Goal: Transaction & Acquisition: Obtain resource

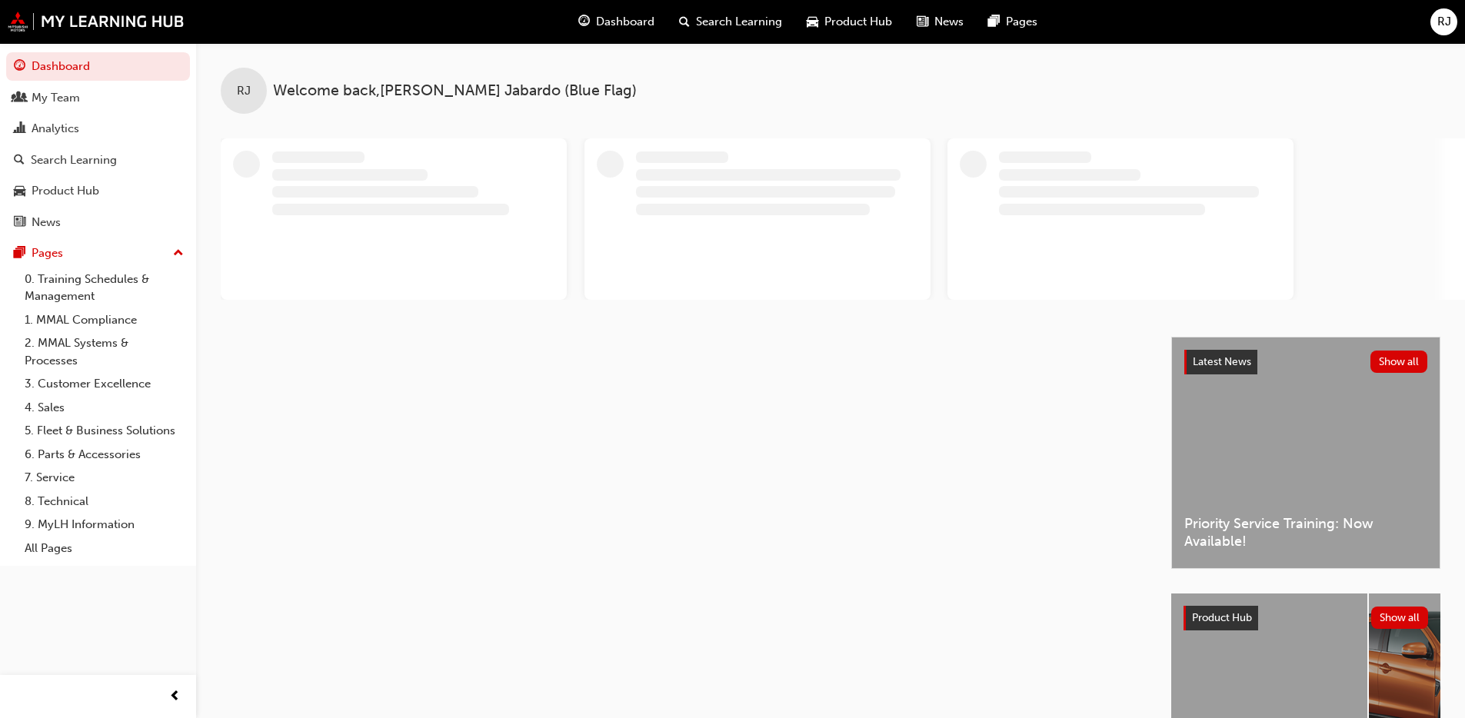
click at [1441, 28] on span "RJ" at bounding box center [1444, 22] width 14 height 18
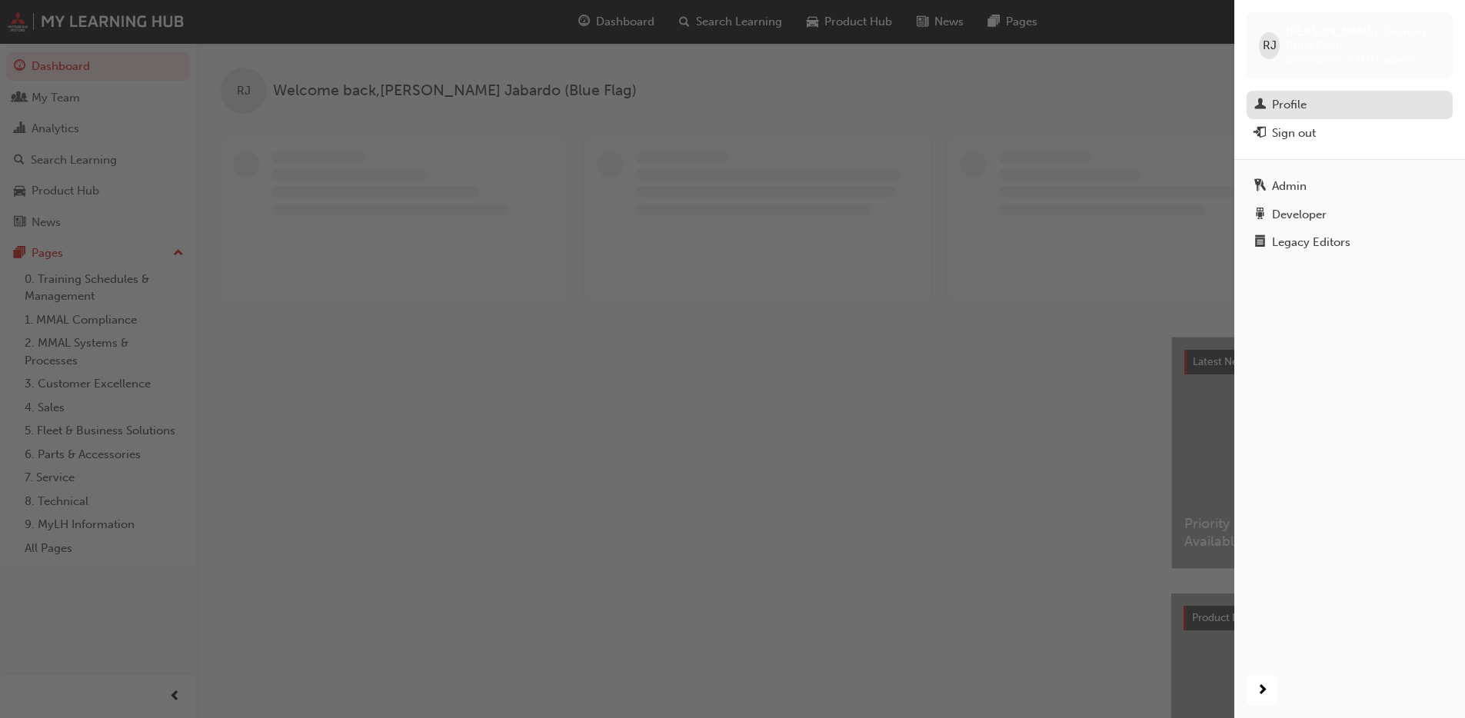
click at [1314, 95] on div "Profile" at bounding box center [1349, 104] width 191 height 19
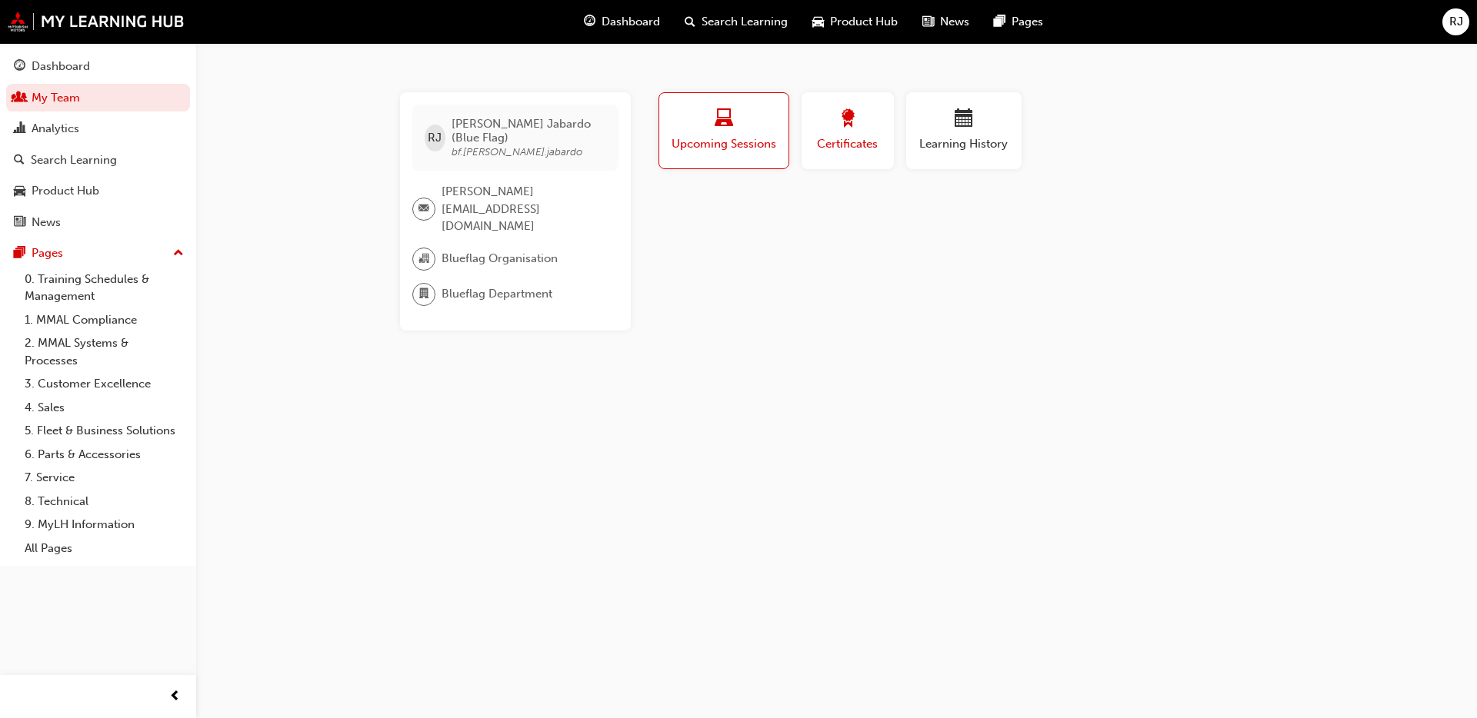
click at [838, 140] on span "Certificates" at bounding box center [847, 144] width 69 height 18
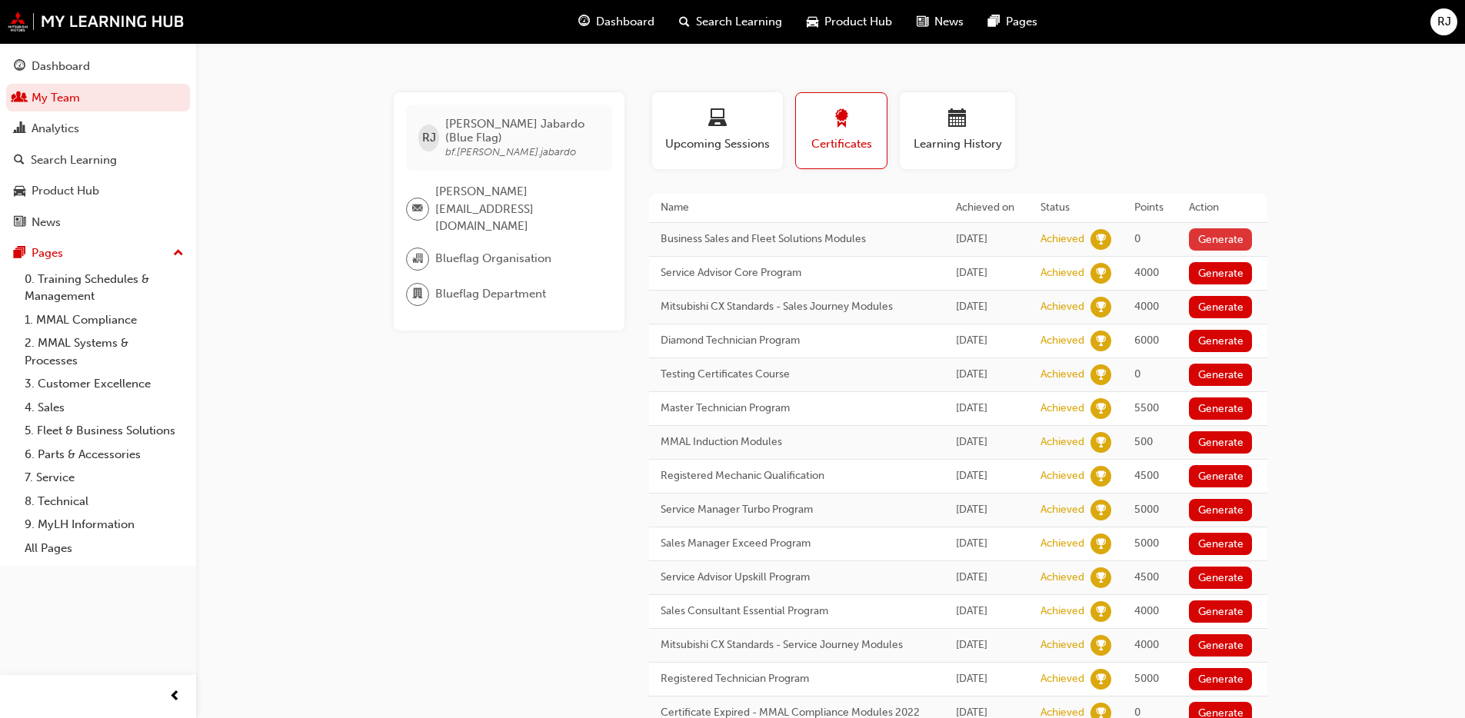
click at [1215, 241] on button "Generate" at bounding box center [1220, 239] width 63 height 22
click at [1217, 285] on button "Generate" at bounding box center [1220, 273] width 63 height 22
click at [1217, 318] on button "Generate" at bounding box center [1220, 307] width 63 height 22
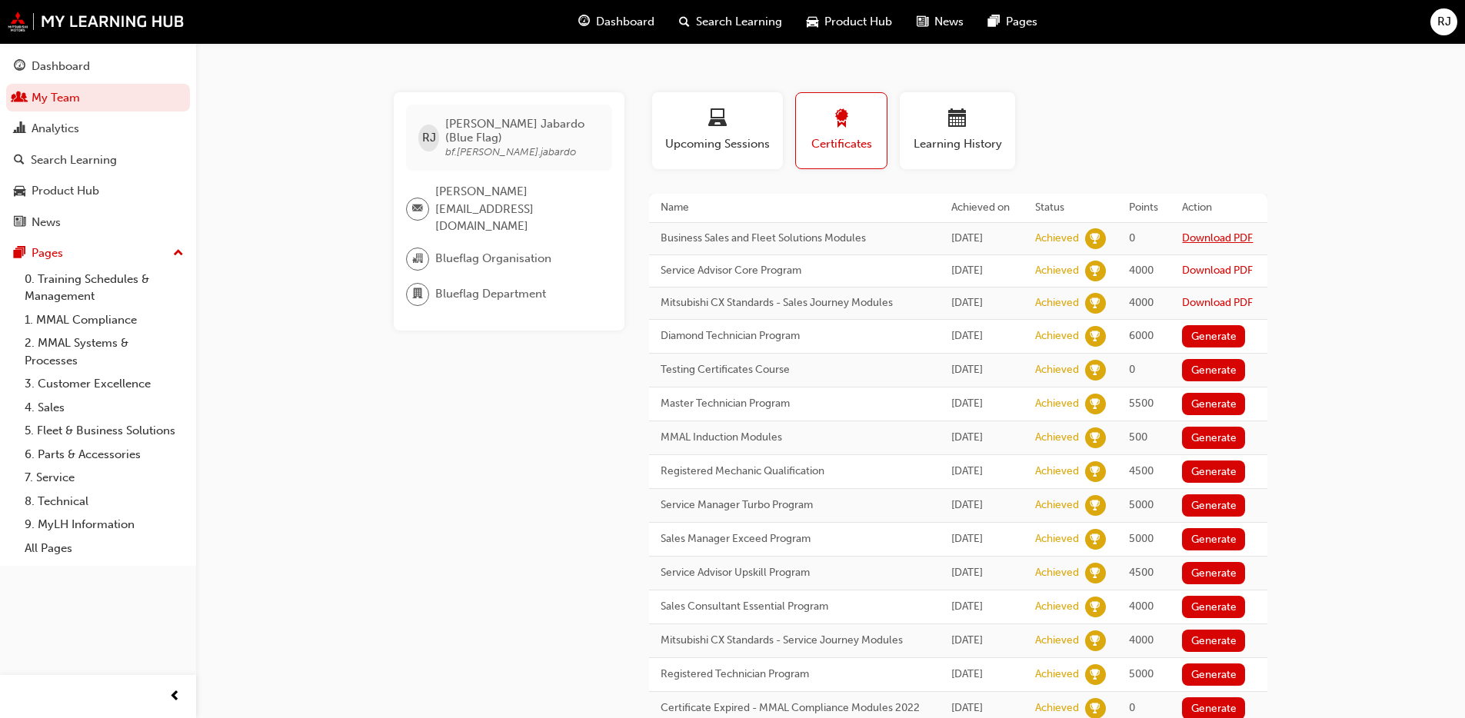
click at [1187, 245] on link "Download PDF" at bounding box center [1217, 237] width 71 height 13
click at [1196, 277] on link "Download PDF" at bounding box center [1217, 270] width 71 height 13
click at [1204, 309] on link "Download PDF" at bounding box center [1217, 302] width 71 height 13
